Goal: Task Accomplishment & Management: Manage account settings

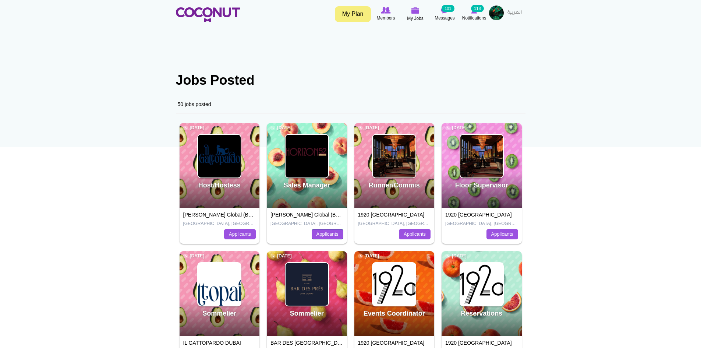
click at [331, 237] on link "Applicants" at bounding box center [328, 234] width 32 height 10
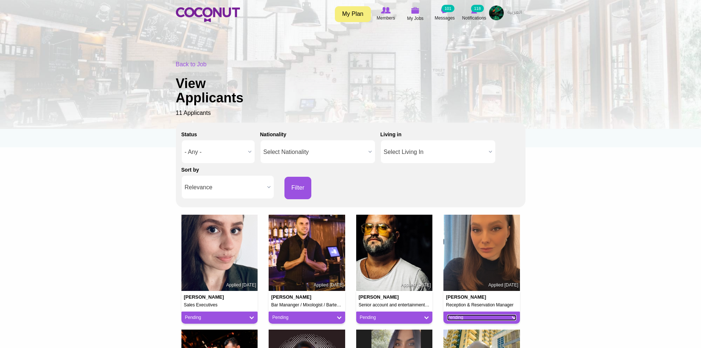
click at [496, 317] on link "Pending" at bounding box center [481, 317] width 69 height 6
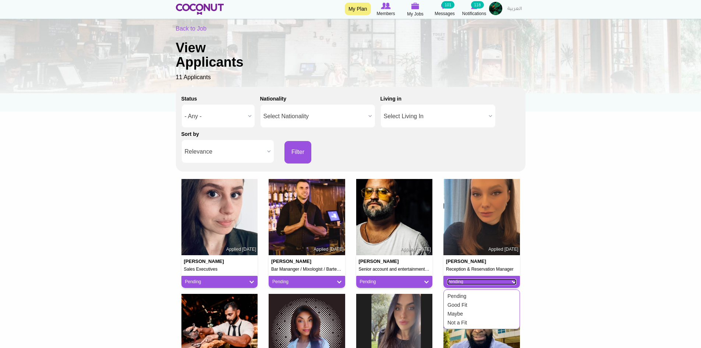
scroll to position [37, 0]
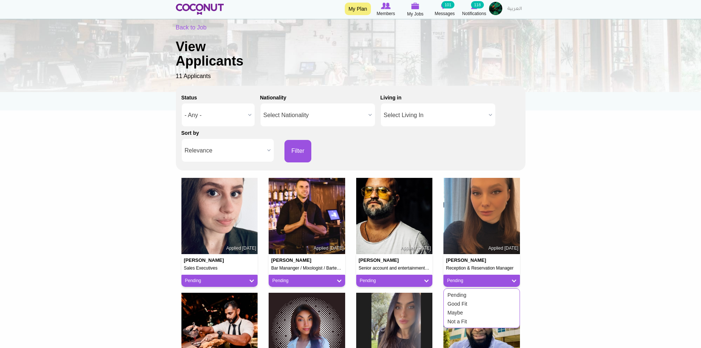
click at [483, 255] on div "Aleksandra Cveticanin Reception & Reservation Manager Applied 2 weeks ago" at bounding box center [481, 262] width 77 height 17
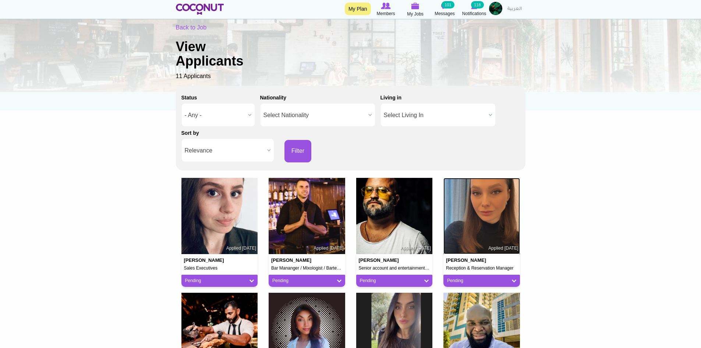
click at [477, 224] on img at bounding box center [481, 216] width 77 height 77
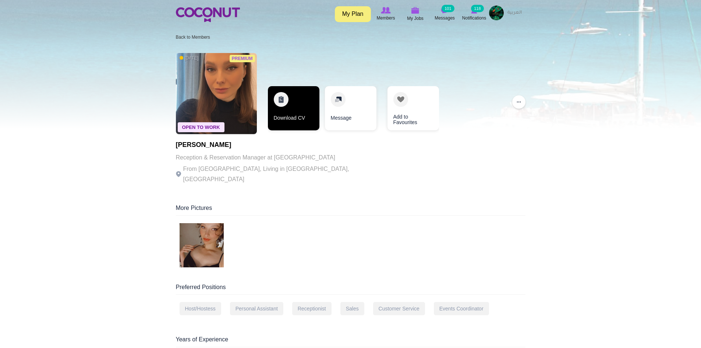
click at [300, 122] on link "Download CV" at bounding box center [294, 108] width 52 height 44
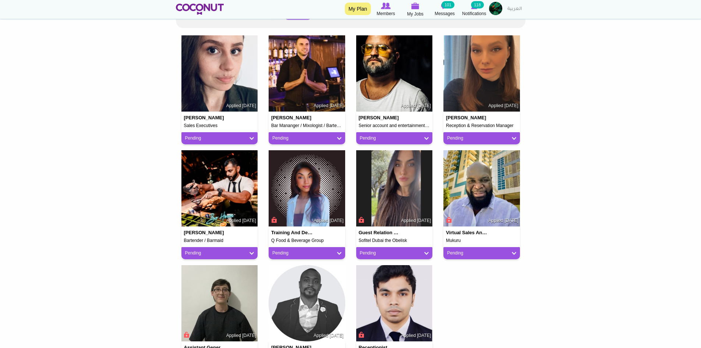
scroll to position [184, 0]
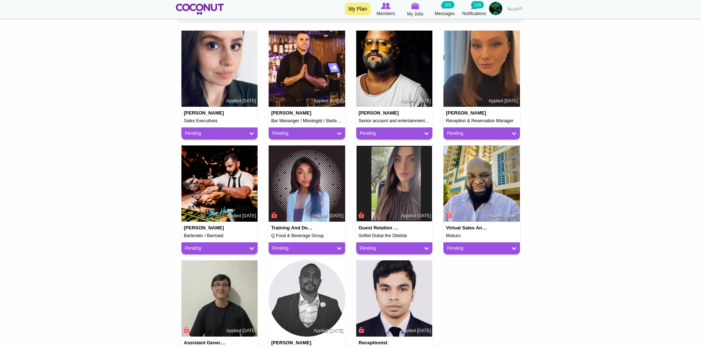
click at [404, 196] on img at bounding box center [394, 183] width 77 height 77
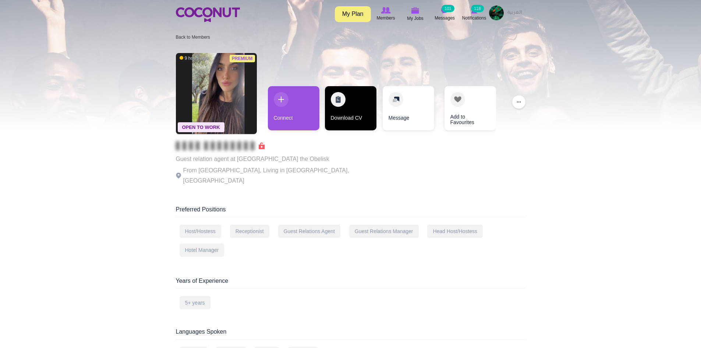
click at [357, 102] on link "Download CV" at bounding box center [351, 108] width 52 height 44
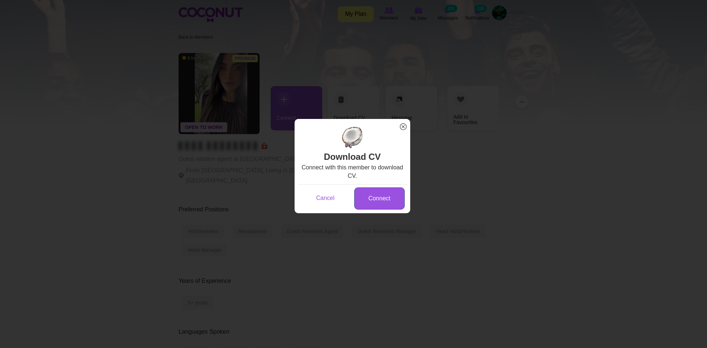
click at [374, 196] on link "Connect" at bounding box center [379, 198] width 50 height 22
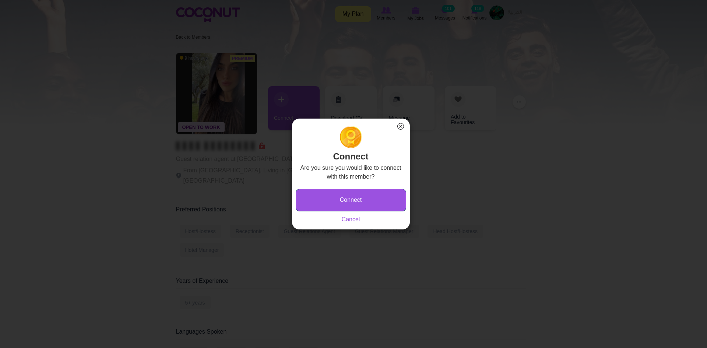
click at [372, 199] on button "Connect" at bounding box center [351, 200] width 110 height 22
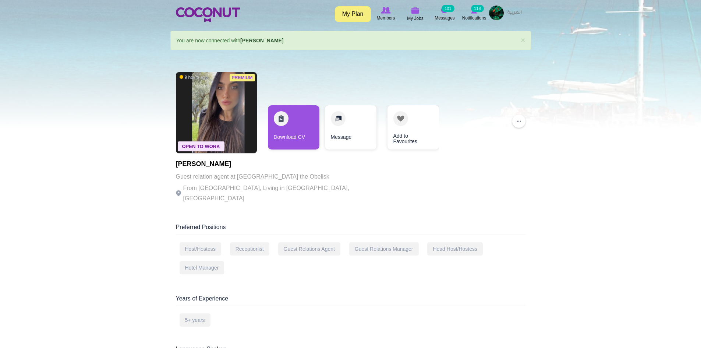
click at [301, 153] on div "Download CV Message Add to Favourites" at bounding box center [353, 131] width 178 height 52
click at [297, 127] on link "Download CV" at bounding box center [294, 127] width 52 height 44
click at [412, 11] on img at bounding box center [415, 10] width 8 height 7
